Goal: Transaction & Acquisition: Purchase product/service

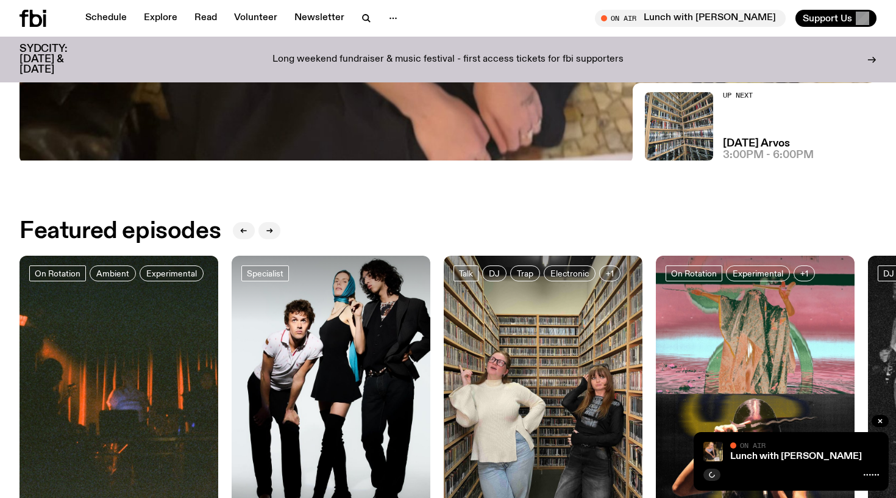
scroll to position [427, 0]
click at [778, 445] on div "On Air" at bounding box center [805, 445] width 149 height 9
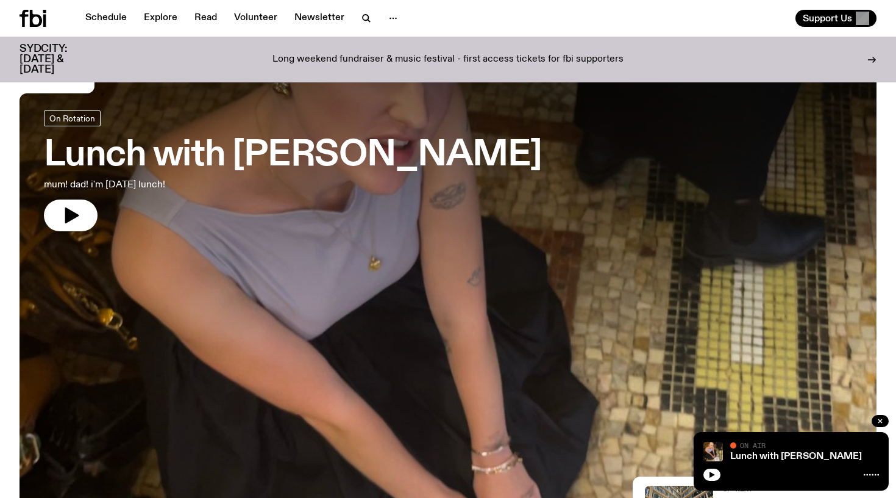
scroll to position [35, 0]
click at [502, 139] on h3 "Lunch with [PERSON_NAME]" at bounding box center [293, 155] width 498 height 34
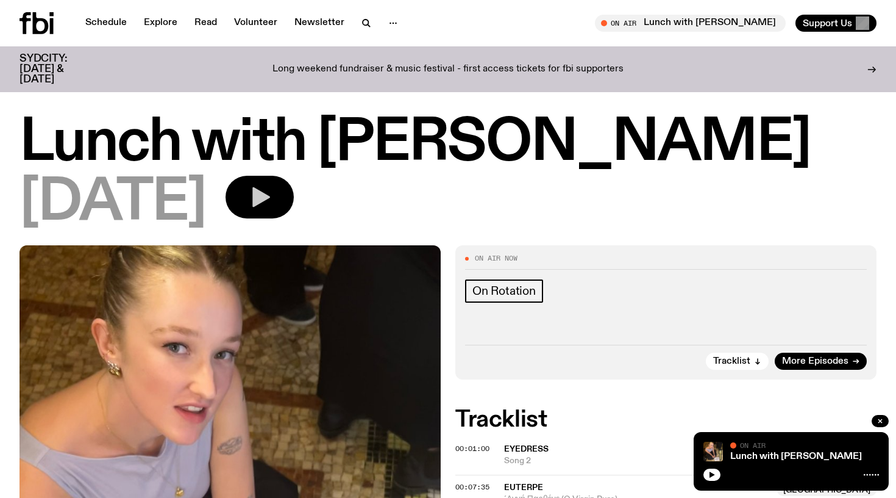
click at [270, 199] on icon "button" at bounding box center [261, 197] width 18 height 20
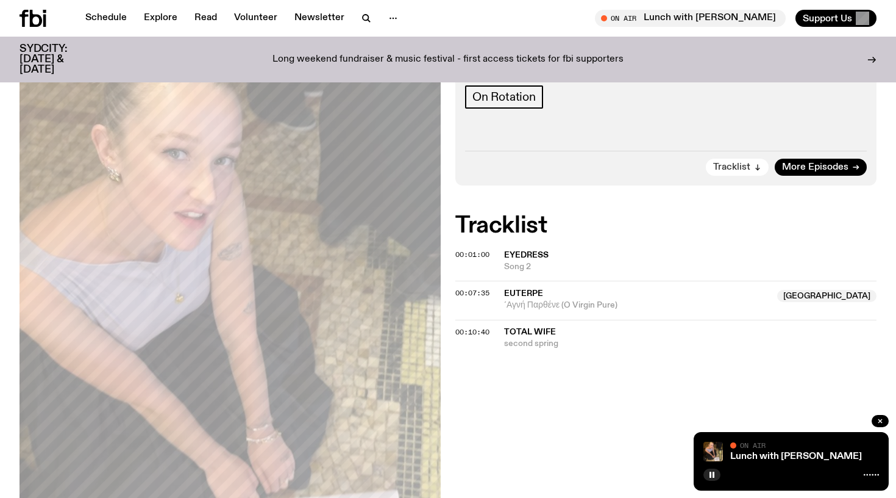
click at [754, 163] on button "Tracklist" at bounding box center [737, 167] width 63 height 17
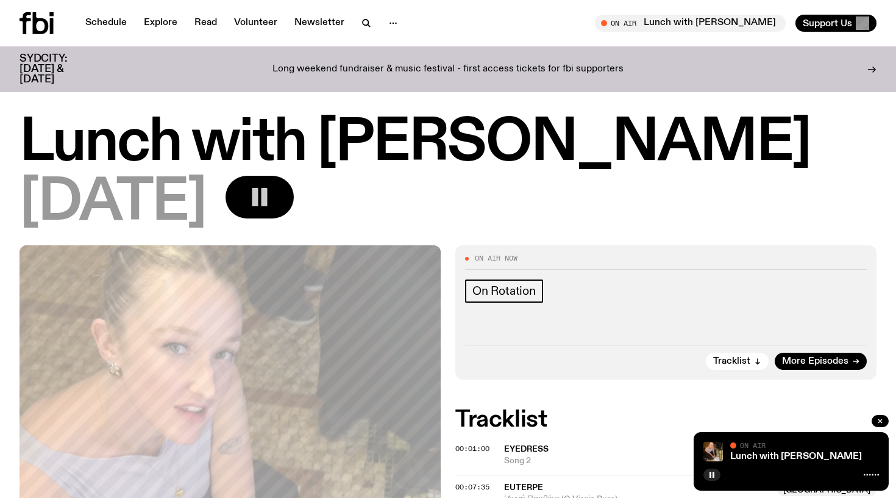
click at [449, 64] on p "Long weekend fundraiser & music festival - first access tickets for fbi support…" at bounding box center [448, 69] width 351 height 11
click at [294, 199] on button "button" at bounding box center [260, 197] width 68 height 43
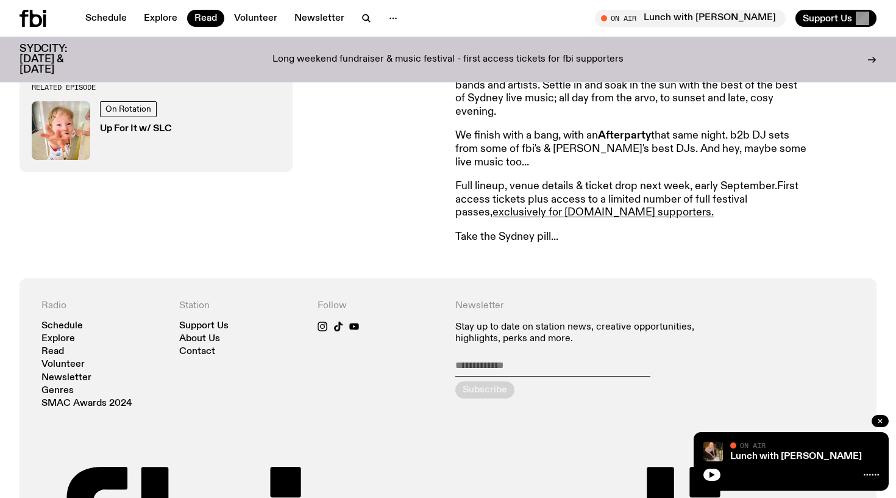
scroll to position [686, 0]
click at [521, 211] on link "exclusively for fbi.radio supporters." at bounding box center [603, 211] width 221 height 11
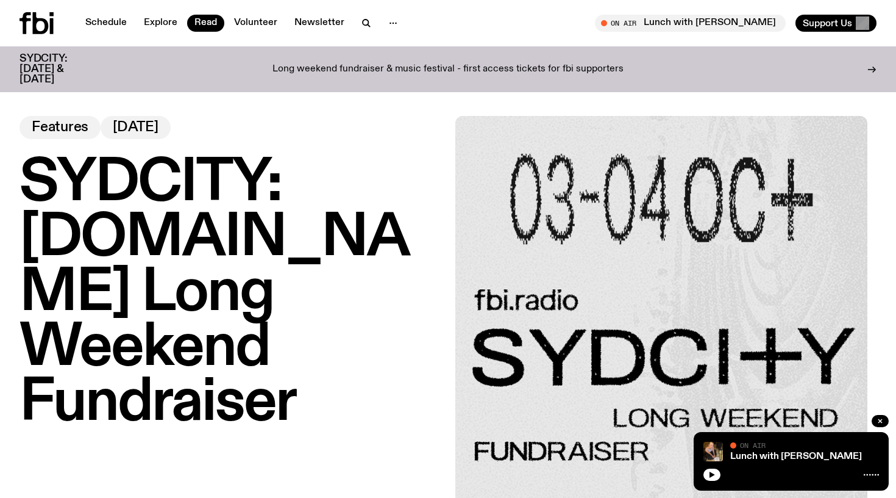
scroll to position [0, 0]
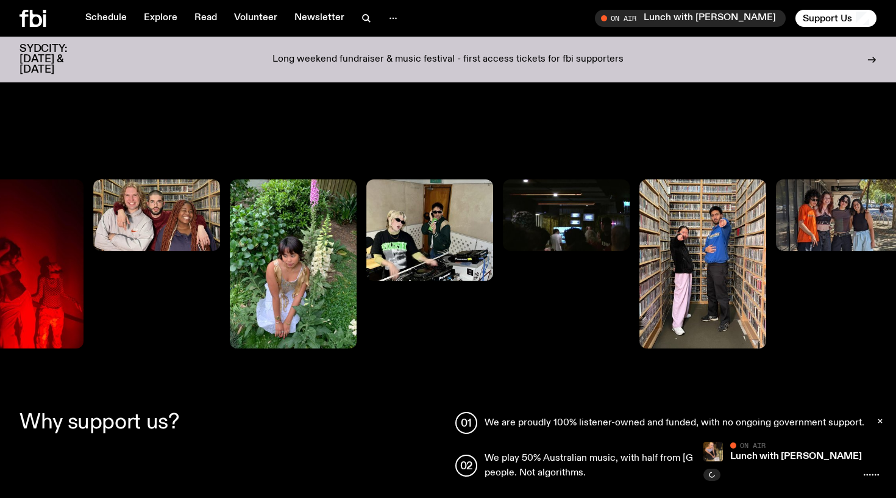
scroll to position [720, 0]
